Goal: Information Seeking & Learning: Learn about a topic

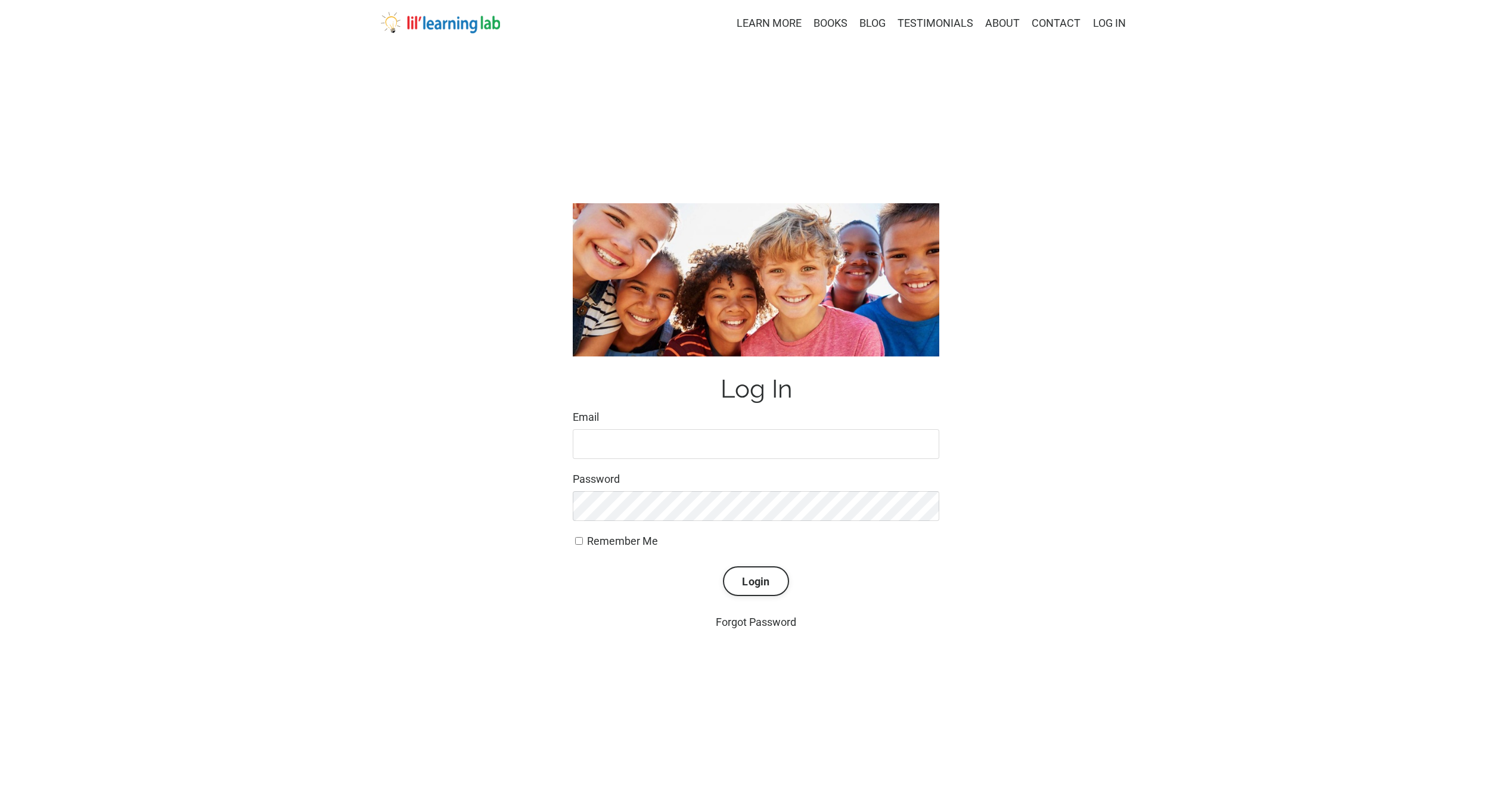
type input "lindseyras16@gmail.com"
click at [581, 543] on input "Remember Me" at bounding box center [579, 541] width 8 height 8
checkbox input "true"
click at [774, 584] on button "Login" at bounding box center [756, 581] width 66 height 30
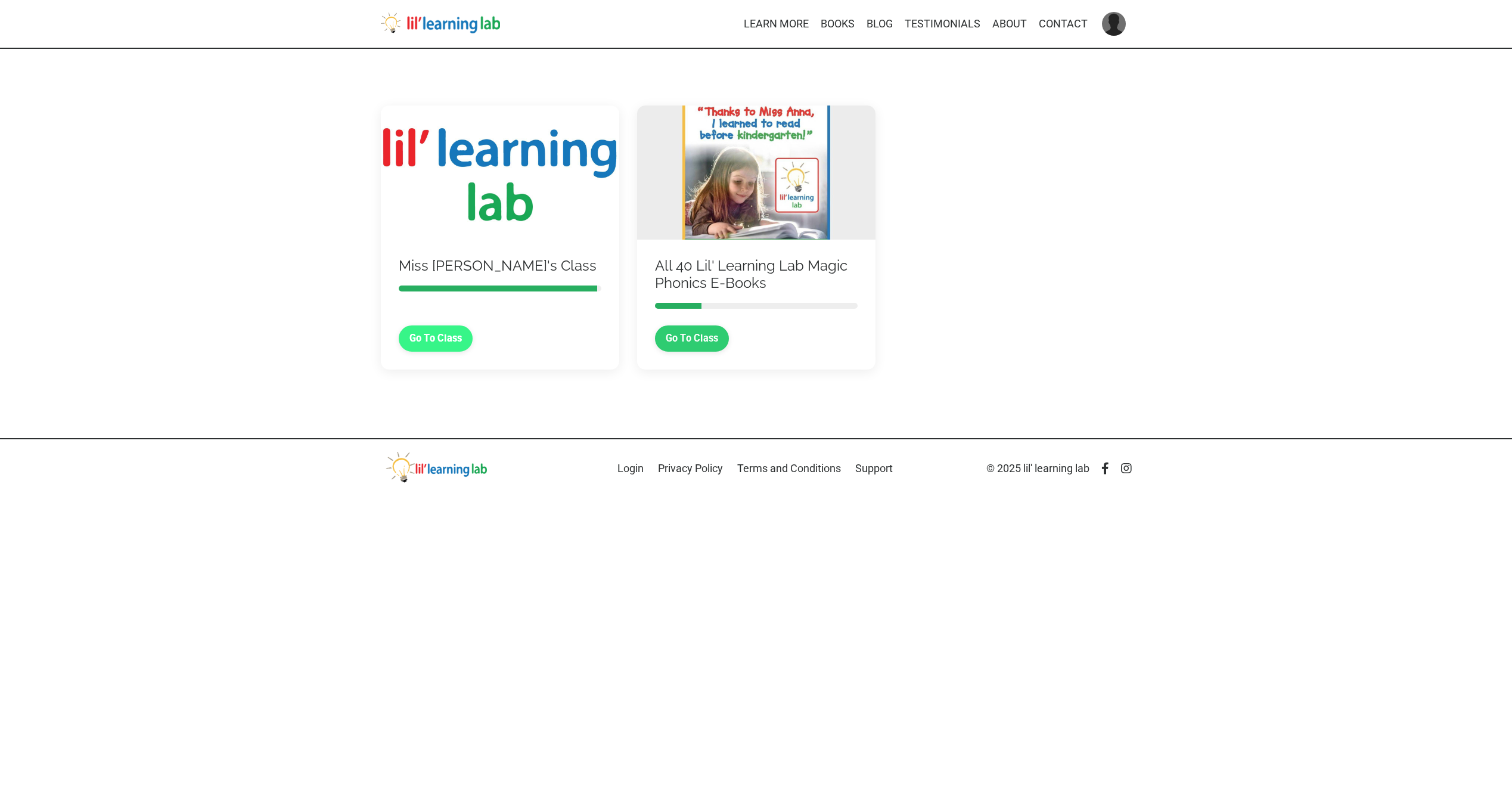
click at [435, 350] on link "Go To Class" at bounding box center [436, 338] width 74 height 26
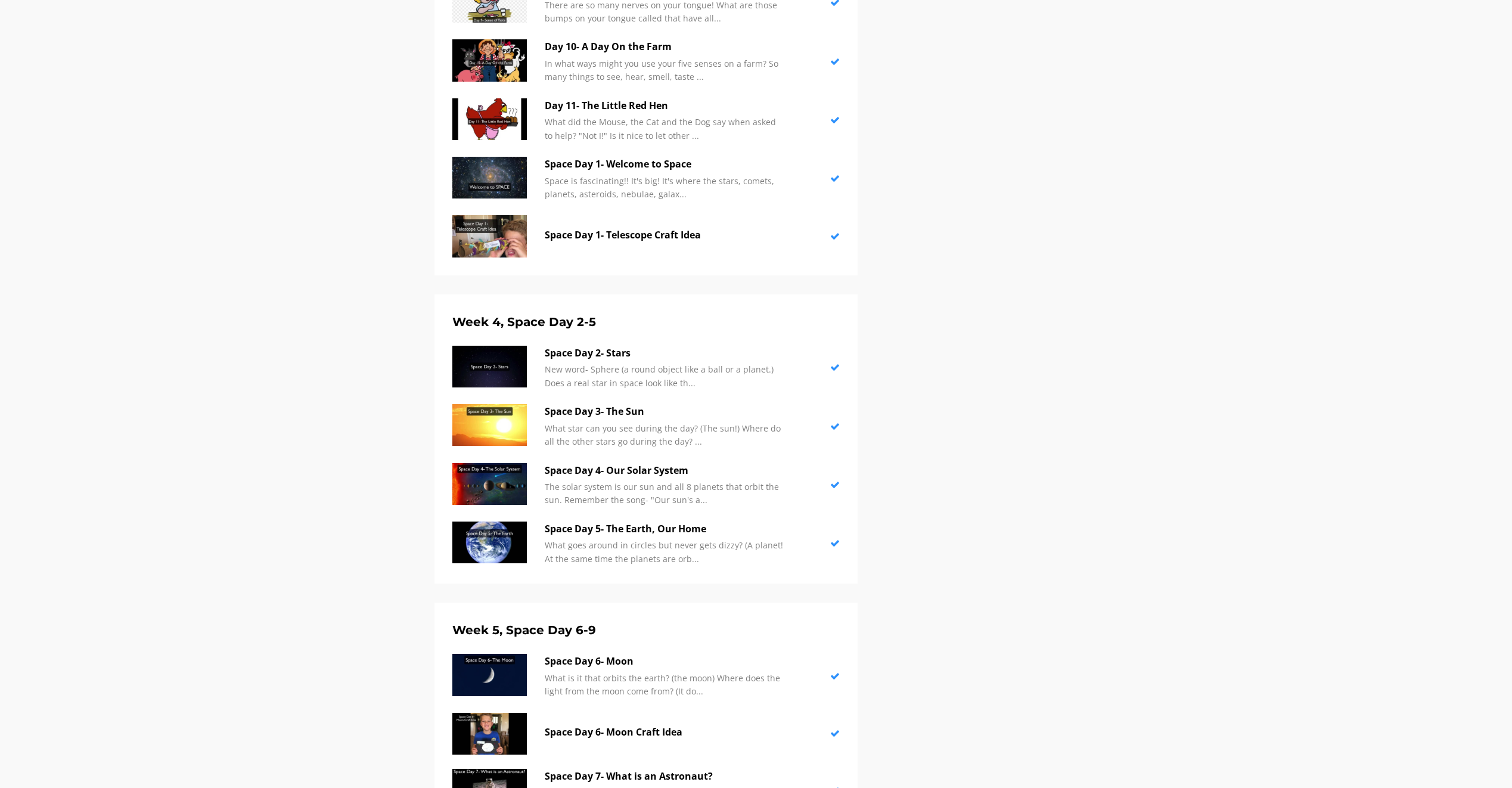
scroll to position [1113, 0]
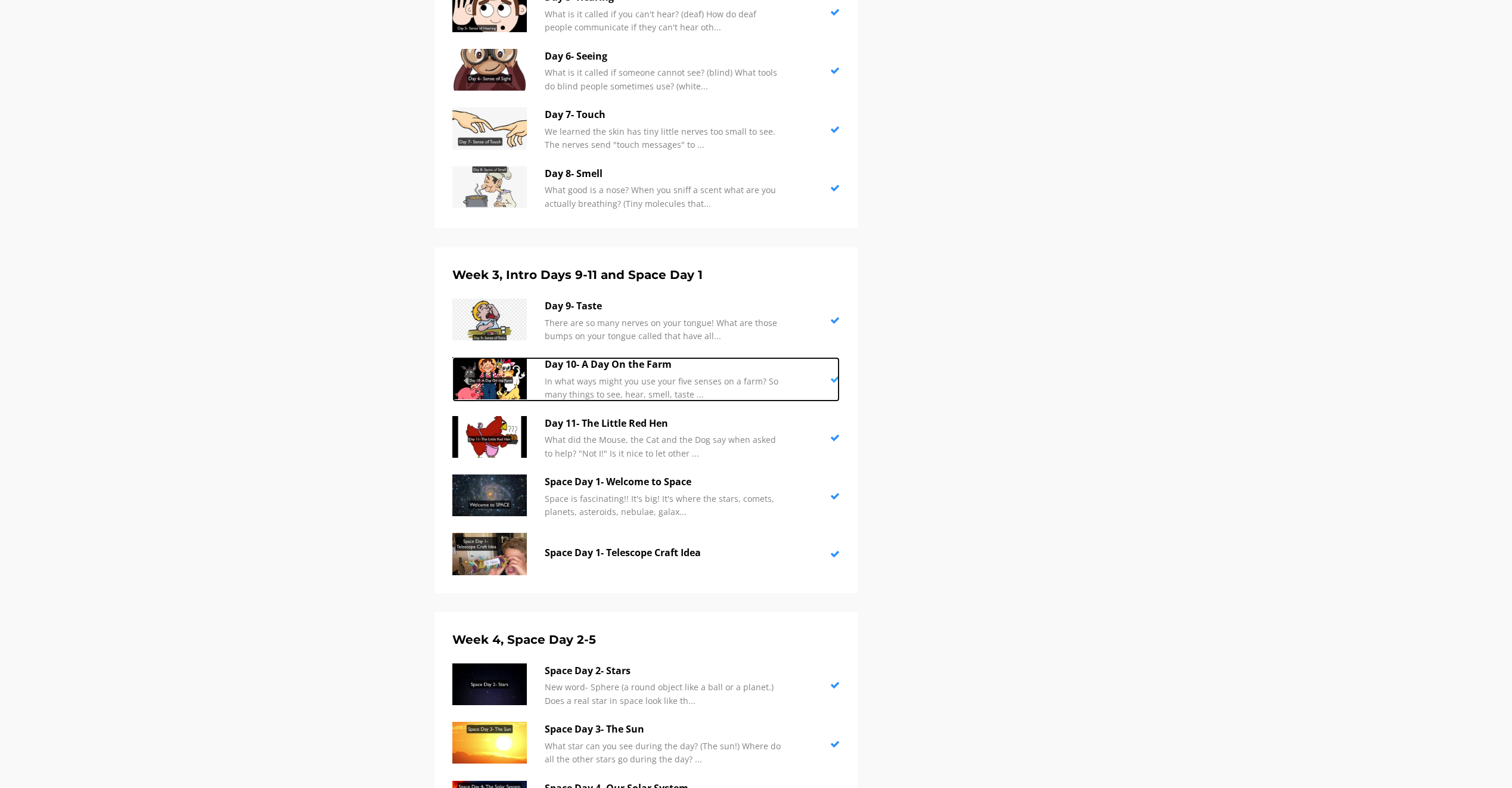
click at [509, 378] on img at bounding box center [489, 378] width 74 height 42
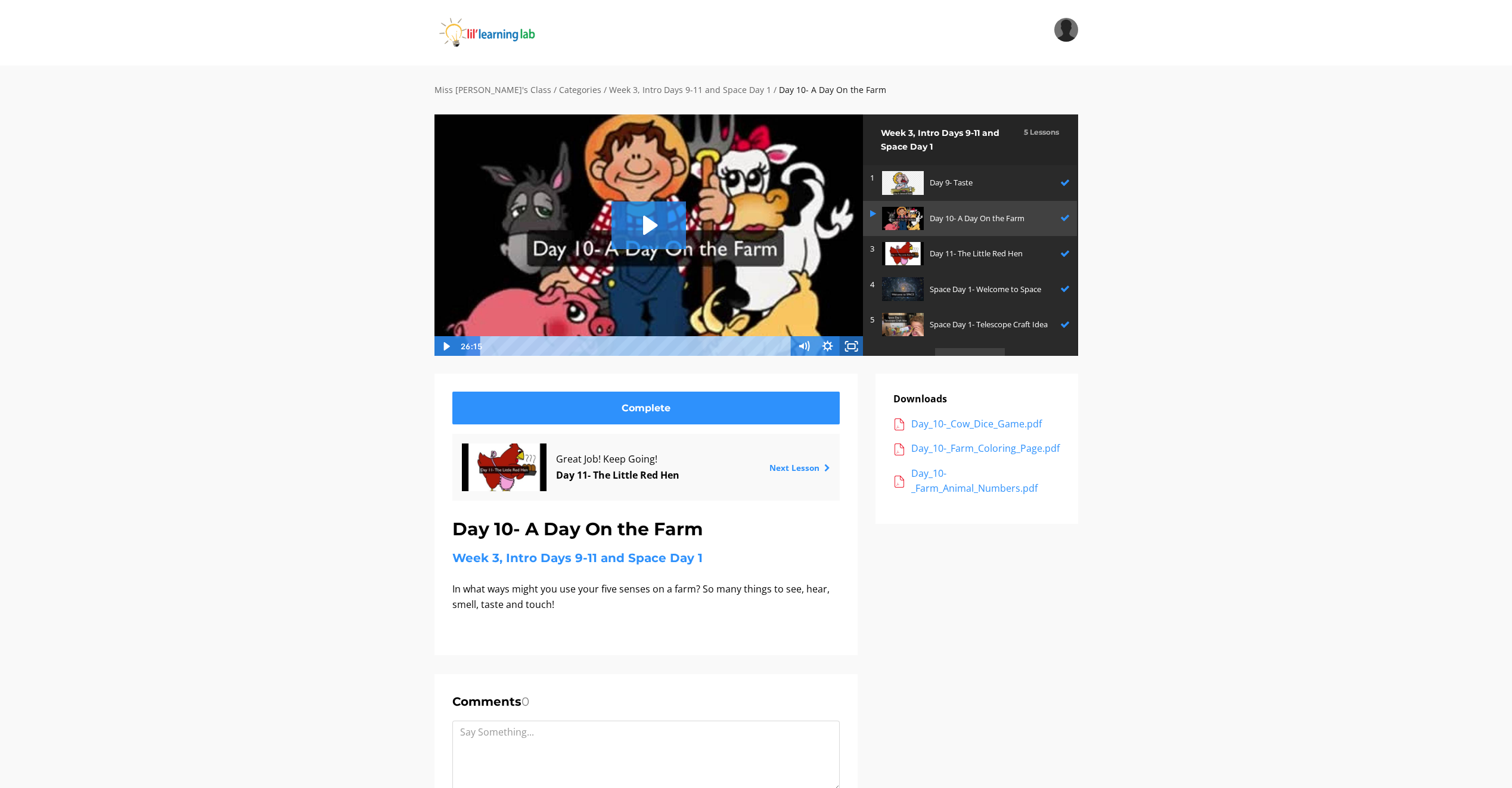
click at [855, 346] on icon "Fullscreen" at bounding box center [851, 346] width 24 height 20
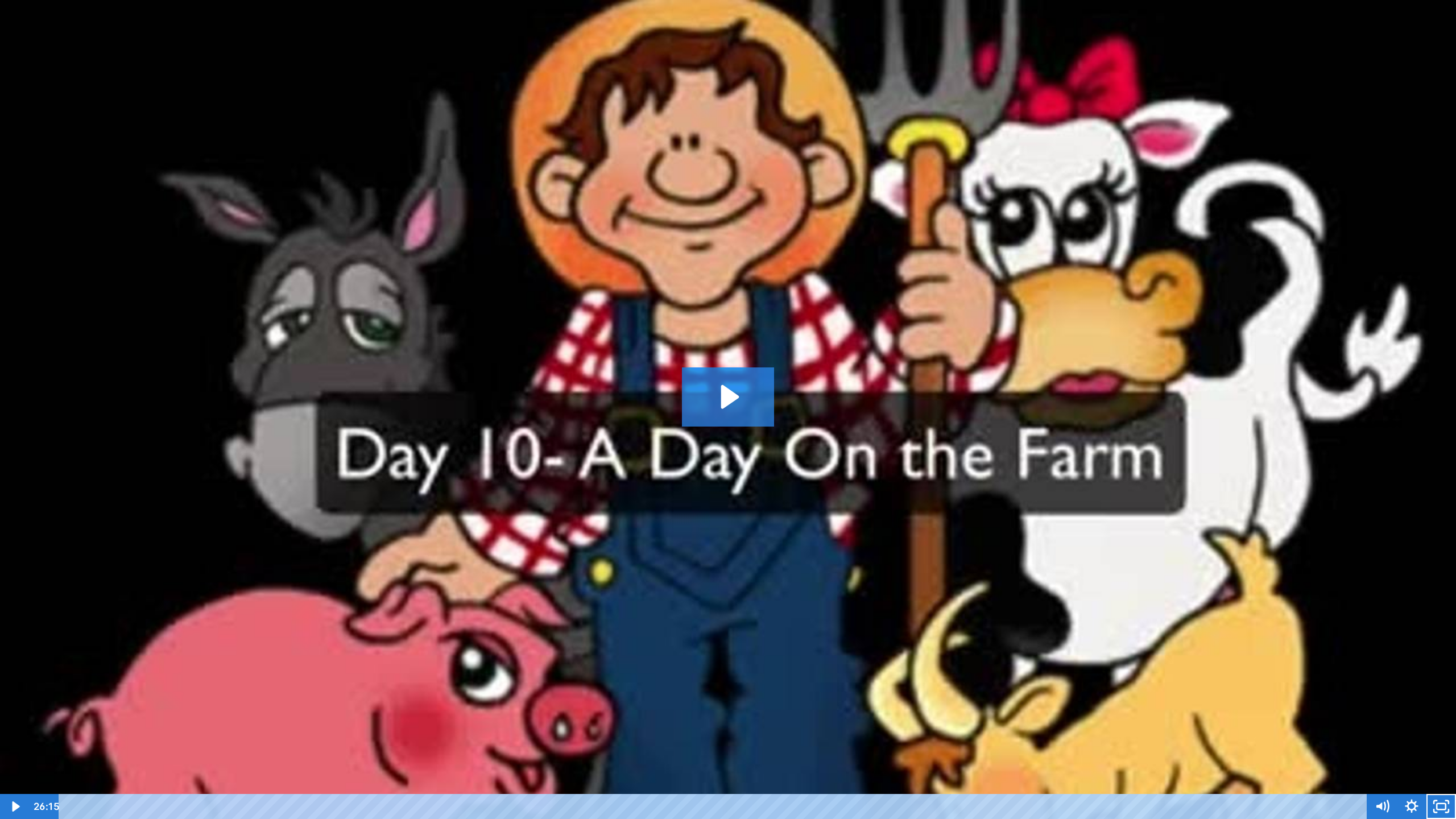
click at [791, 0] on img at bounding box center [728, 409] width 1456 height 819
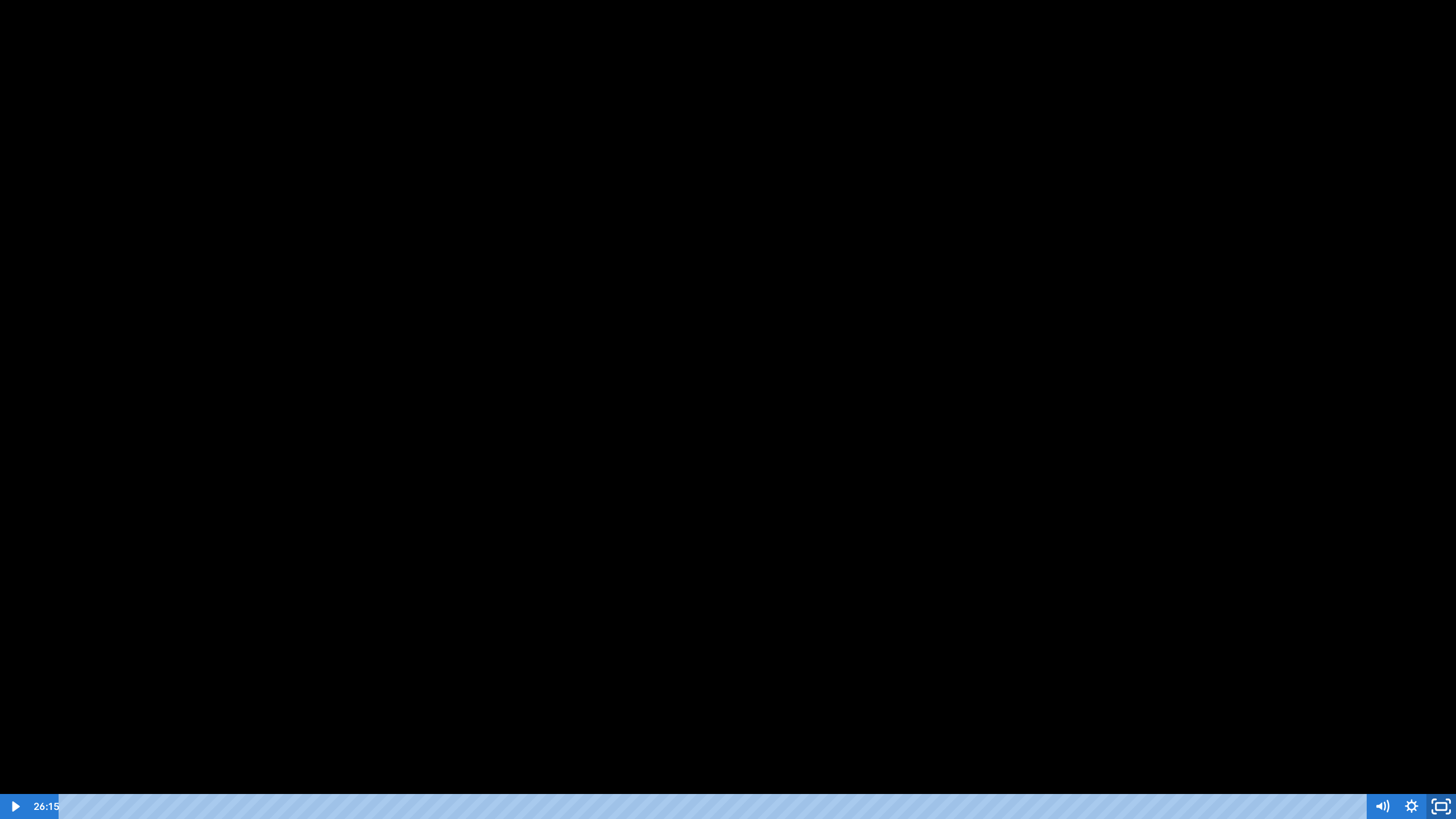
click at [1444, 797] on icon "Unfullscreen" at bounding box center [1441, 807] width 35 height 30
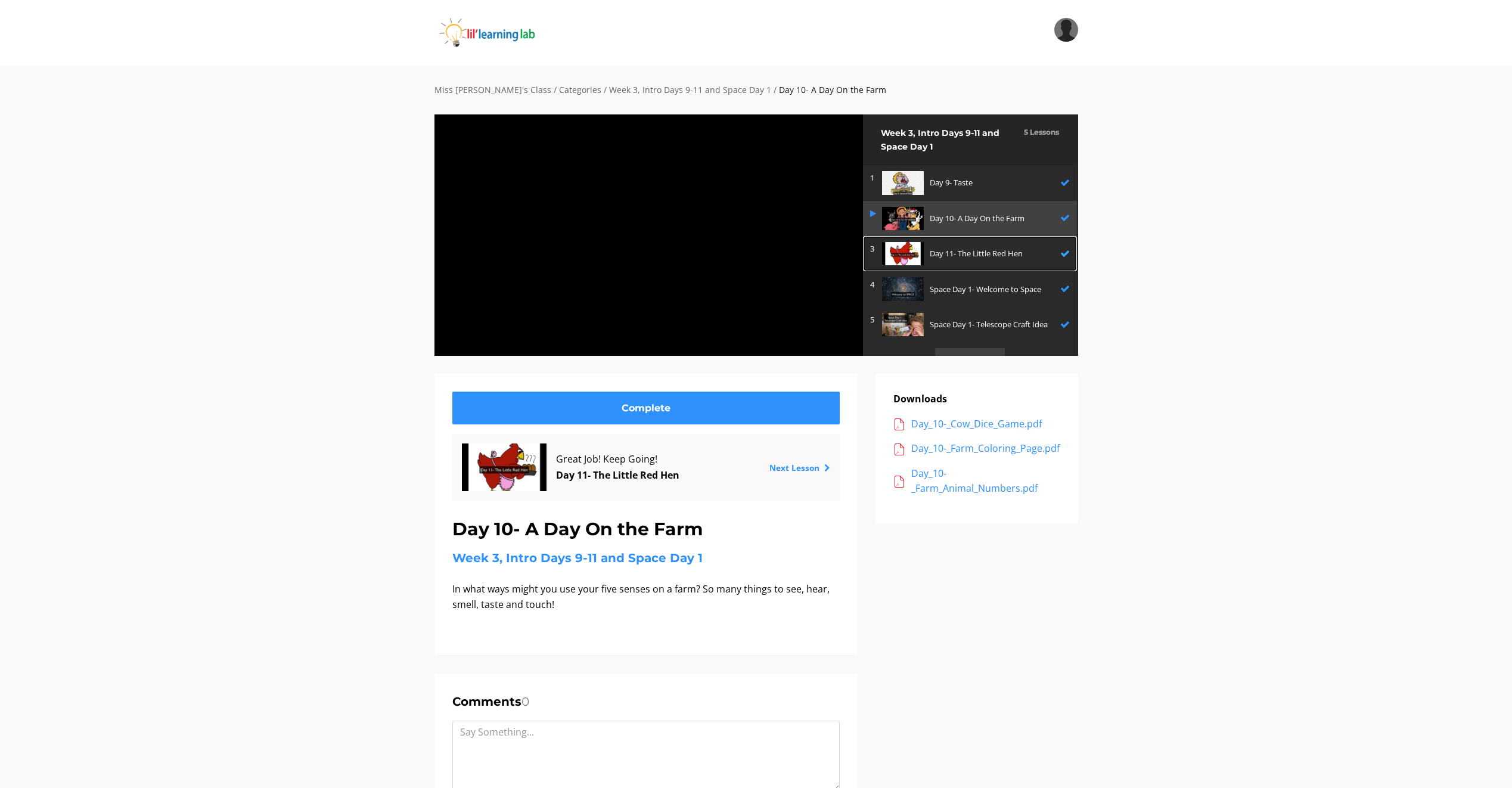
click at [980, 247] on div "Day 11- The Little Red Hen" at bounding box center [993, 254] width 125 height 23
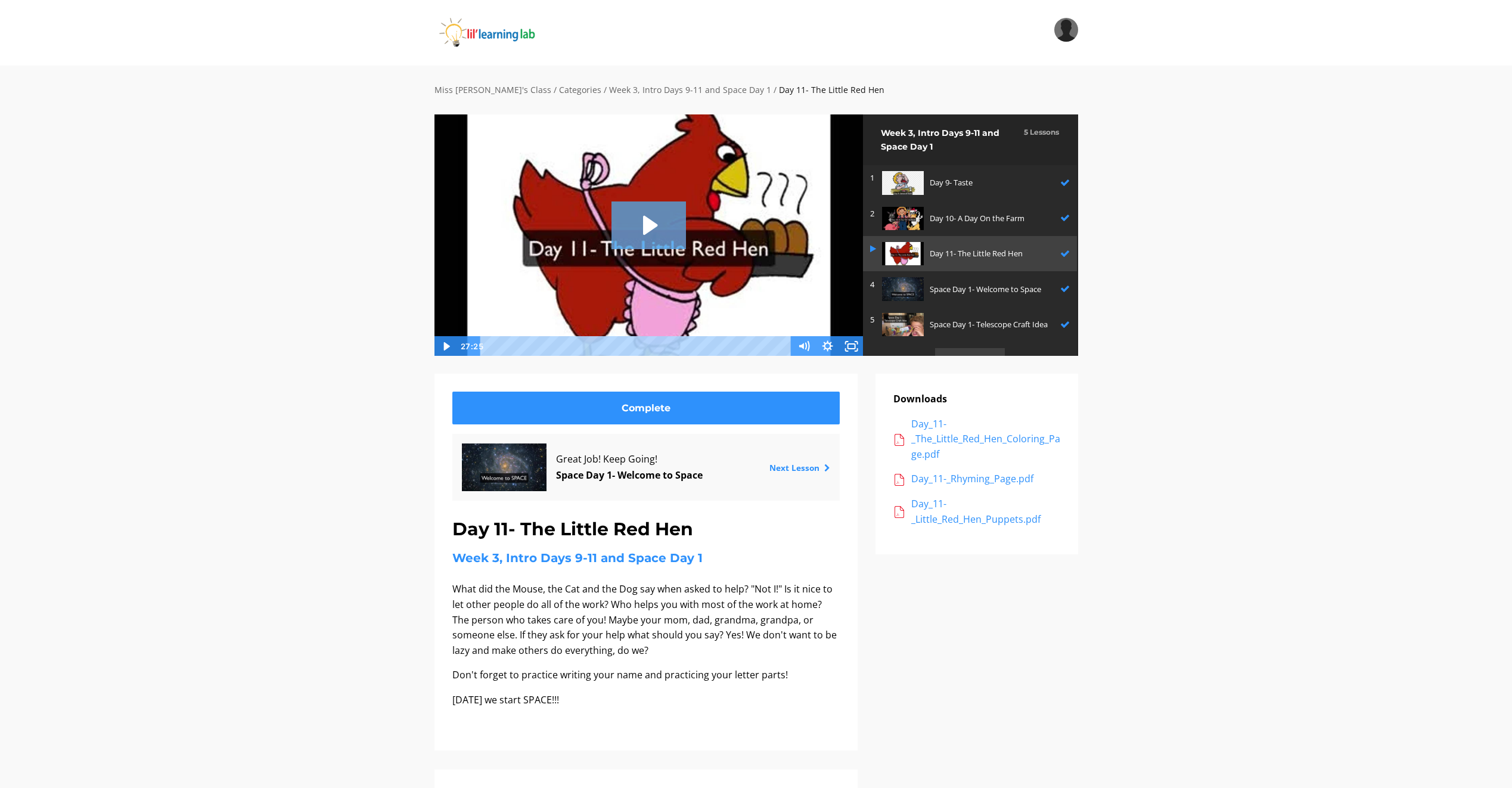
click at [657, 233] on icon "Play Video: sites/2147505858/video/wzkftW4QTReUCVwGckZx_Day_11-_The_Little_Red_…" at bounding box center [649, 225] width 74 height 48
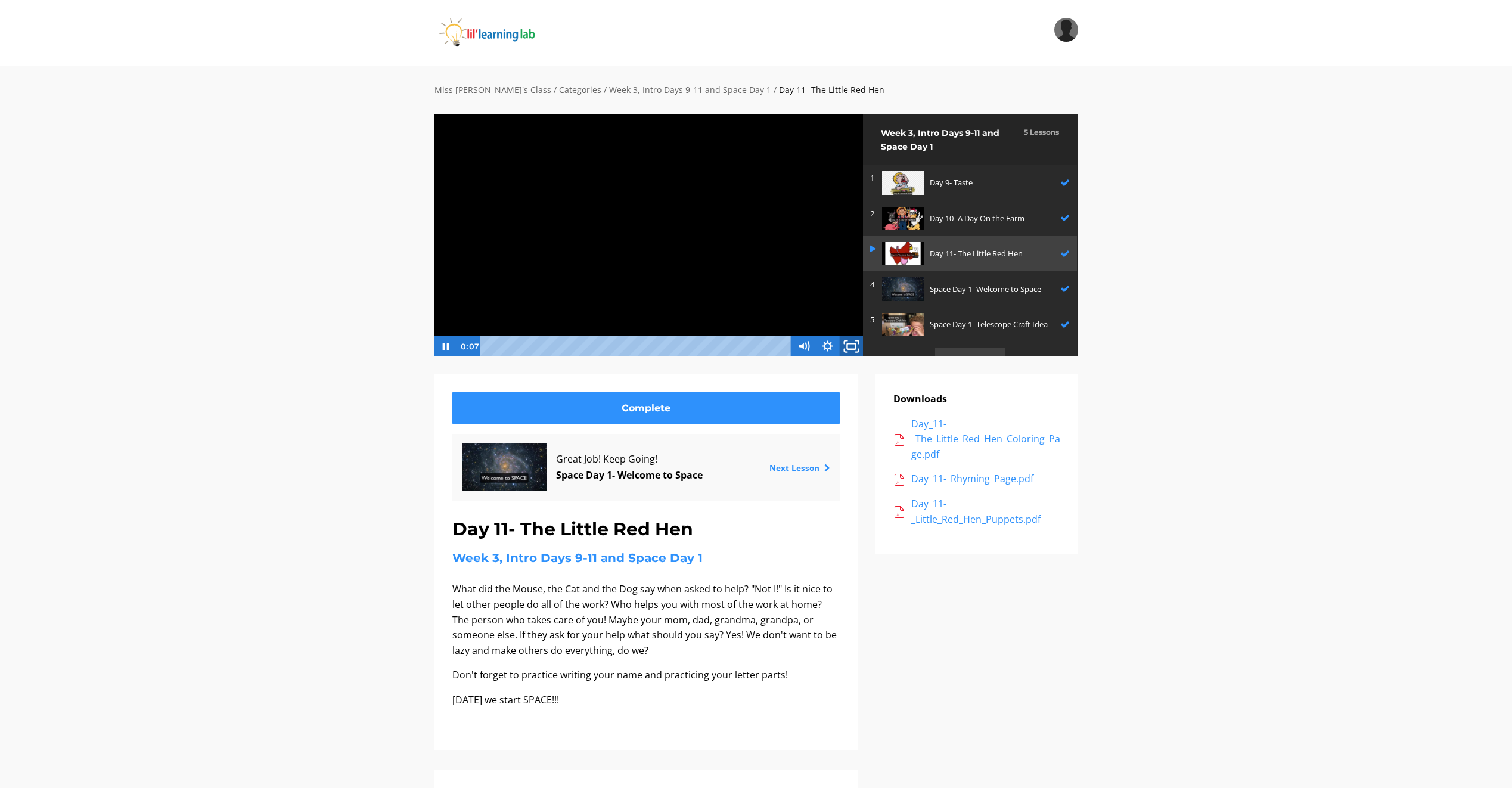
click at [852, 341] on icon "Fullscreen" at bounding box center [852, 347] width 29 height 25
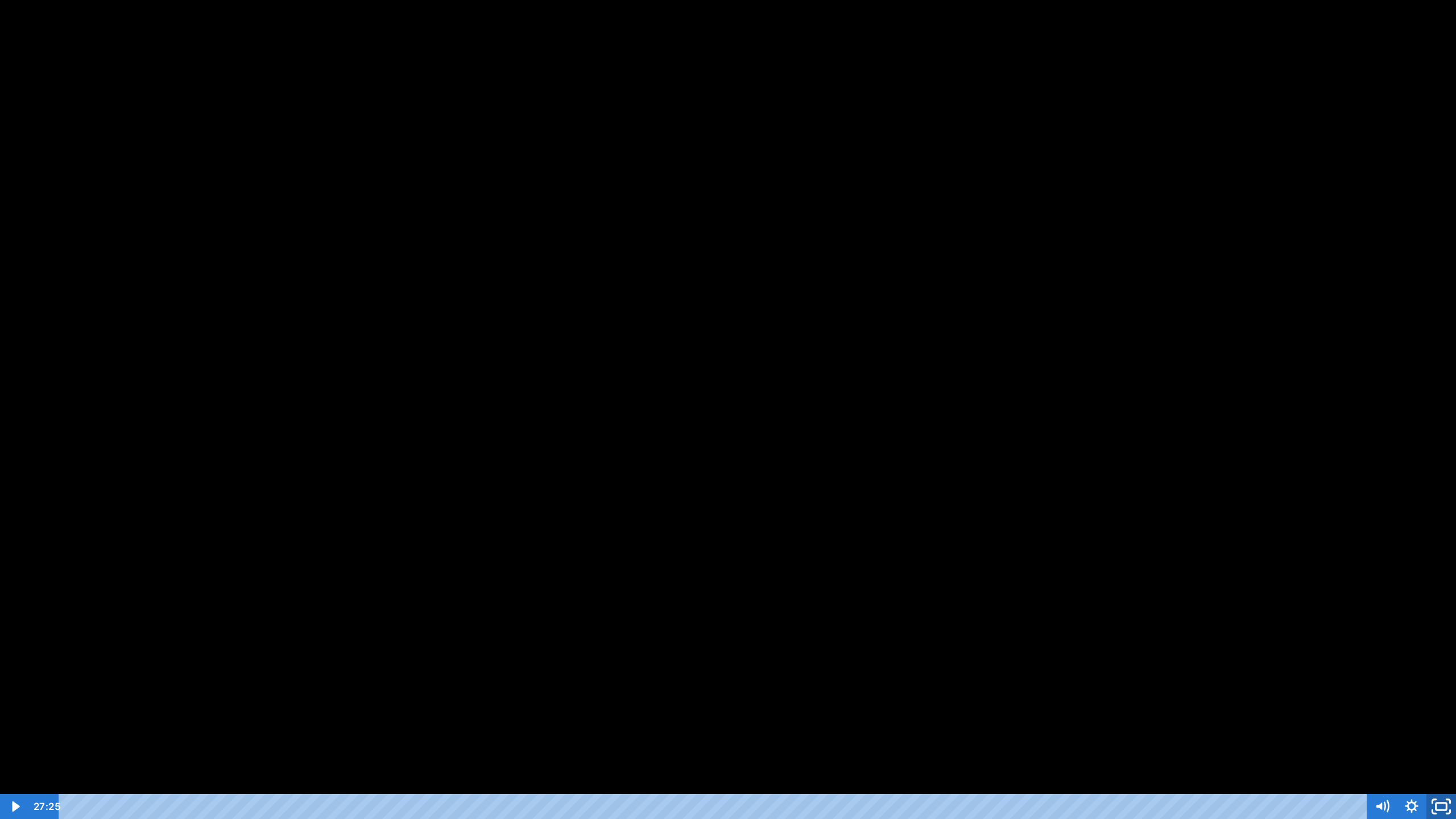
click at [1442, 751] on icon "Unfullscreen" at bounding box center [1441, 807] width 35 height 30
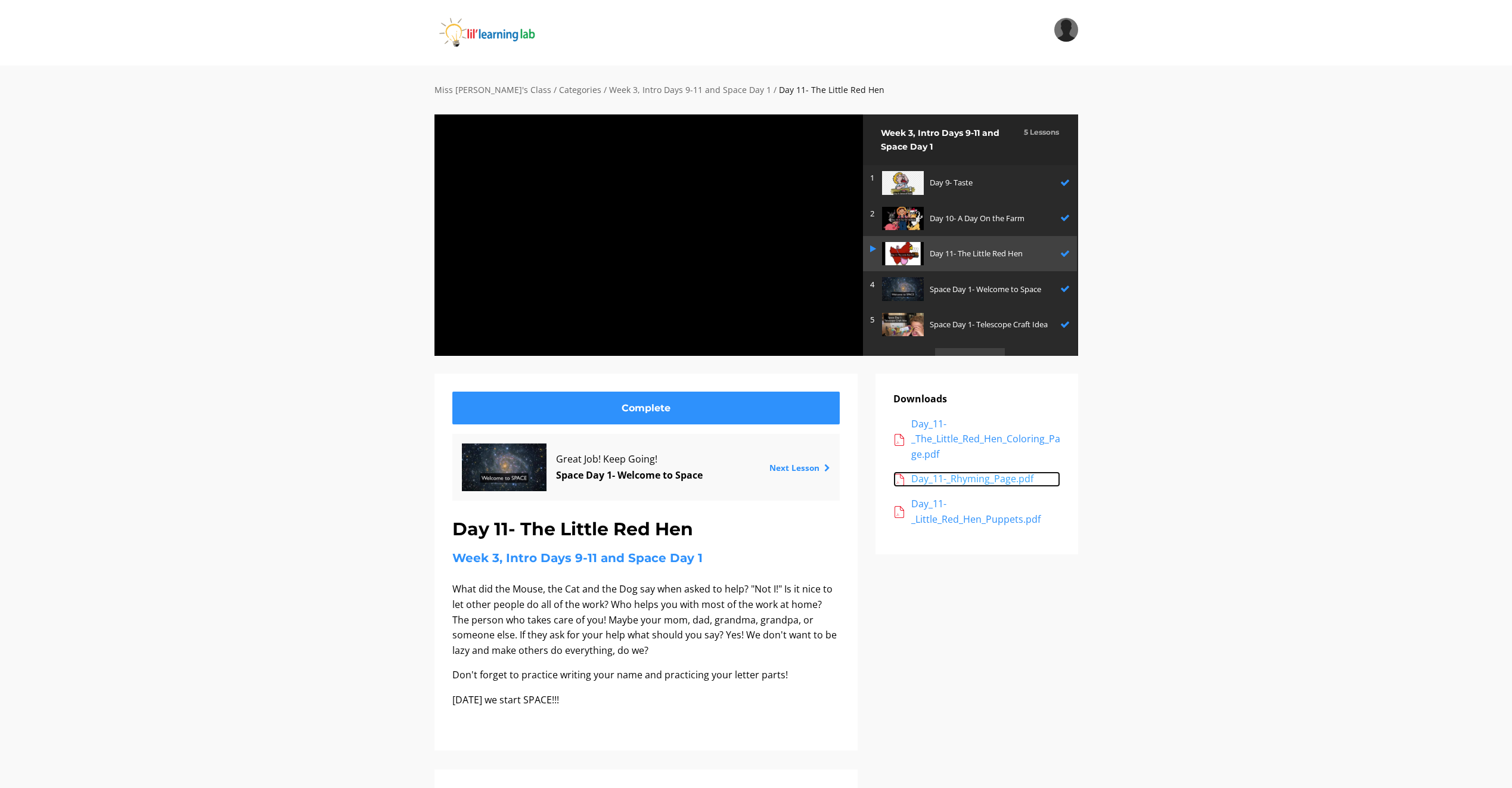
click at [938, 483] on div "Day_11-_Rhyming_Page.pdf" at bounding box center [985, 479] width 149 height 16
click at [924, 517] on div "Day_11-_Little_Red_Hen_Puppets.pdf" at bounding box center [985, 511] width 149 height 31
click at [901, 203] on link "2 Day 10- A Day On the Farm" at bounding box center [970, 219] width 215 height 35
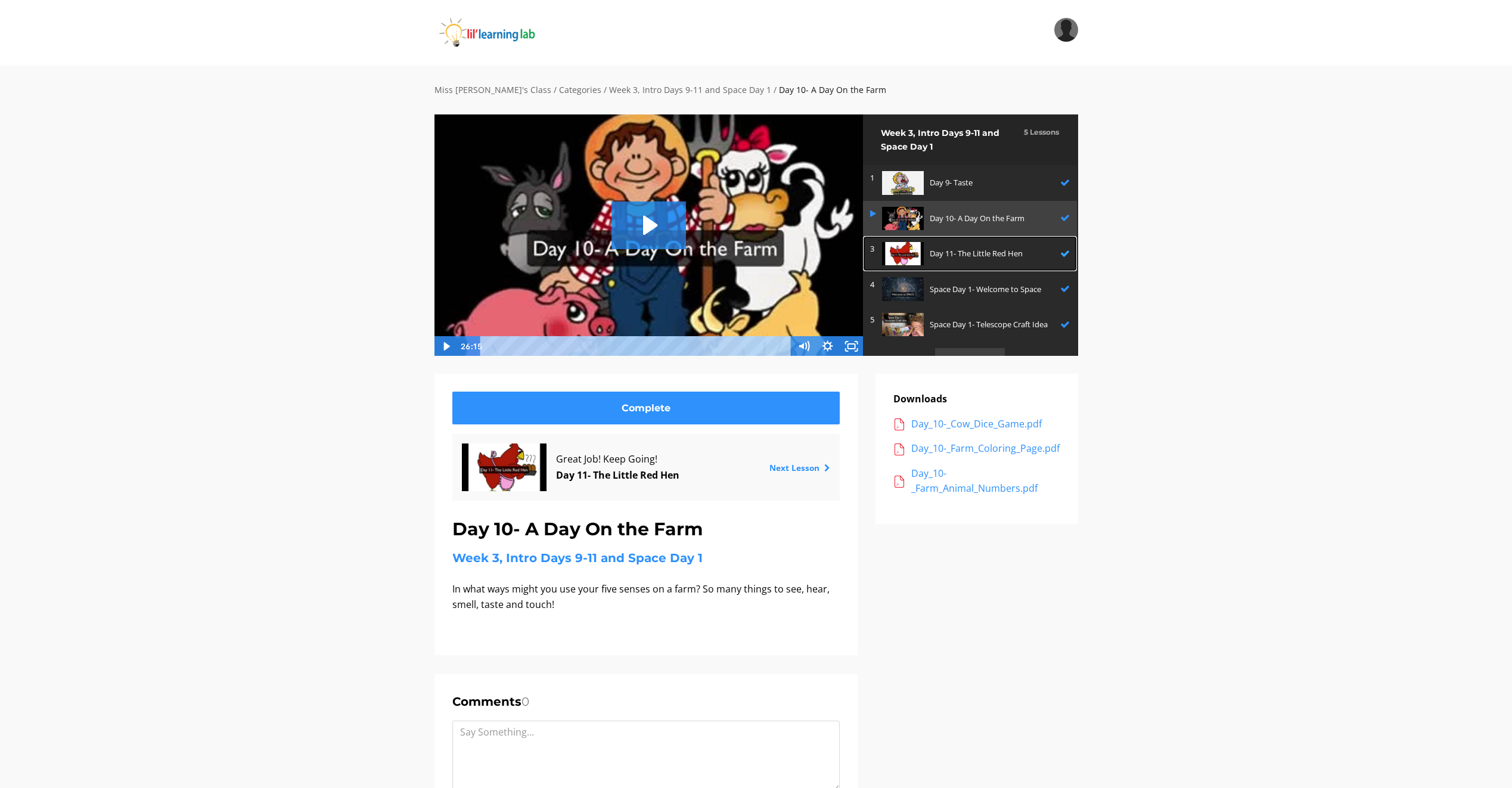
click at [938, 242] on div "Day 11- The Little Red Hen" at bounding box center [993, 254] width 125 height 23
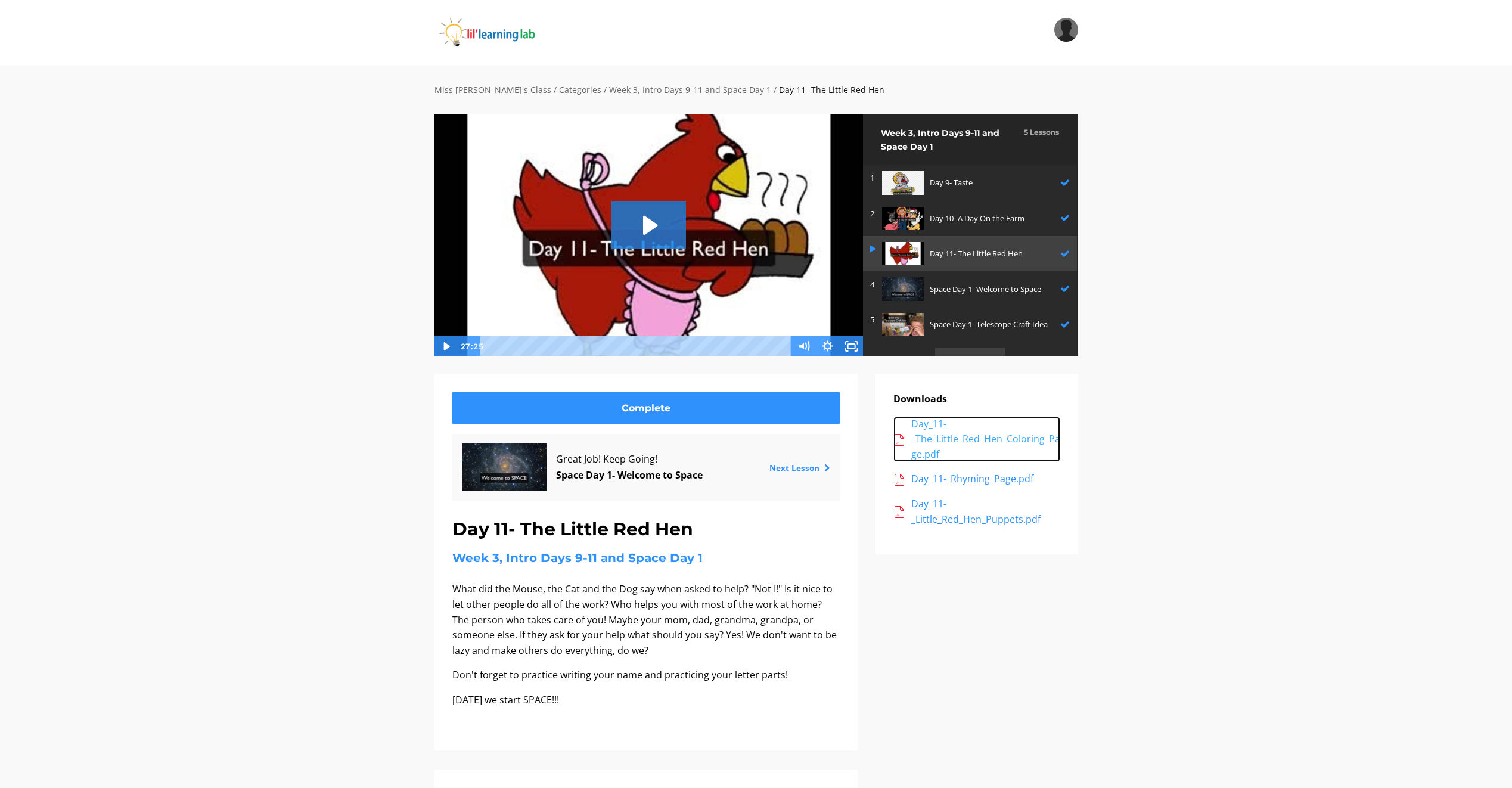
click at [968, 444] on div "Day_11-_The_Little_Red_Hen_Coloring_Page.pdf" at bounding box center [985, 439] width 149 height 46
